Goal: Transaction & Acquisition: Purchase product/service

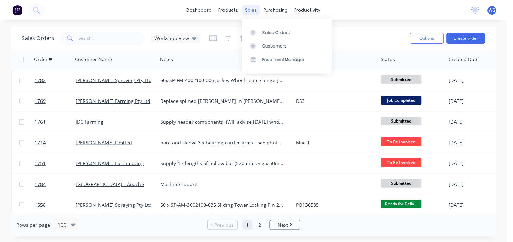
click at [252, 14] on div "sales" at bounding box center [250, 10] width 19 height 10
click at [265, 31] on div "Sales Orders" at bounding box center [276, 33] width 28 height 6
click at [452, 33] on button "Create order" at bounding box center [465, 38] width 39 height 11
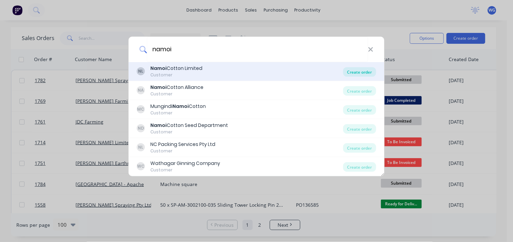
type input "namoi"
click at [351, 69] on div "Create order" at bounding box center [359, 72] width 33 height 10
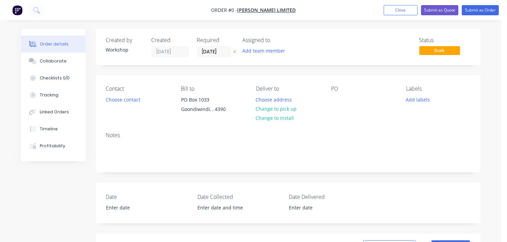
click at [123, 94] on div "Contact Choose contact" at bounding box center [138, 101] width 64 height 31
click at [123, 96] on button "Choose contact" at bounding box center [123, 99] width 42 height 9
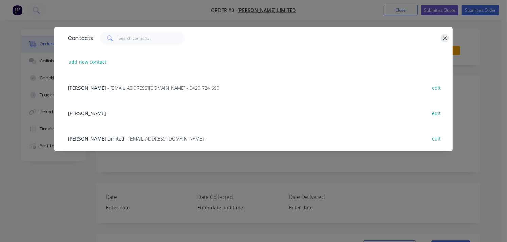
click at [442, 36] on button "button" at bounding box center [445, 38] width 9 height 9
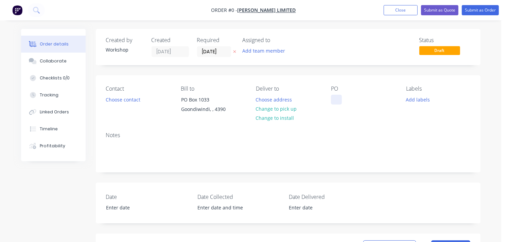
click at [337, 100] on div at bounding box center [336, 100] width 11 height 10
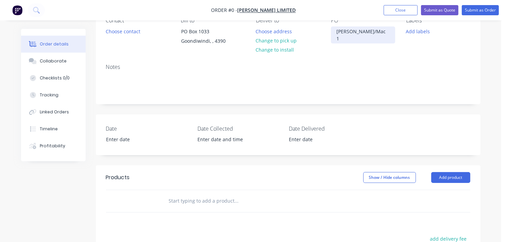
scroll to position [69, 0]
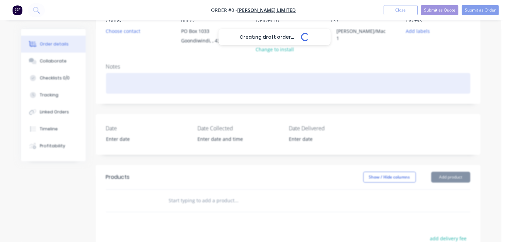
click at [130, 87] on div "Creating draft order... Loading... Order details Collaborate Checklists 0/0 Tra…" at bounding box center [250, 173] width 473 height 426
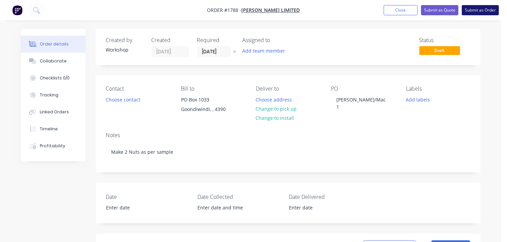
click at [478, 12] on button "Submit as Order" at bounding box center [480, 10] width 37 height 10
